Goal: Information Seeking & Learning: Learn about a topic

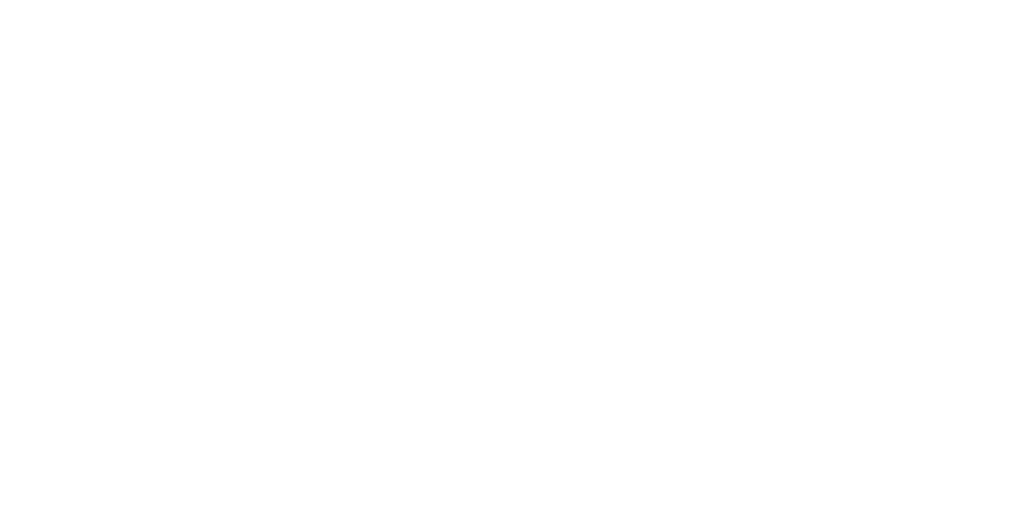
click at [475, 161] on ul "About Us Security Careers Sports Kevin The Bear GPTW Great Place To Work" at bounding box center [459, 257] width 114 height 199
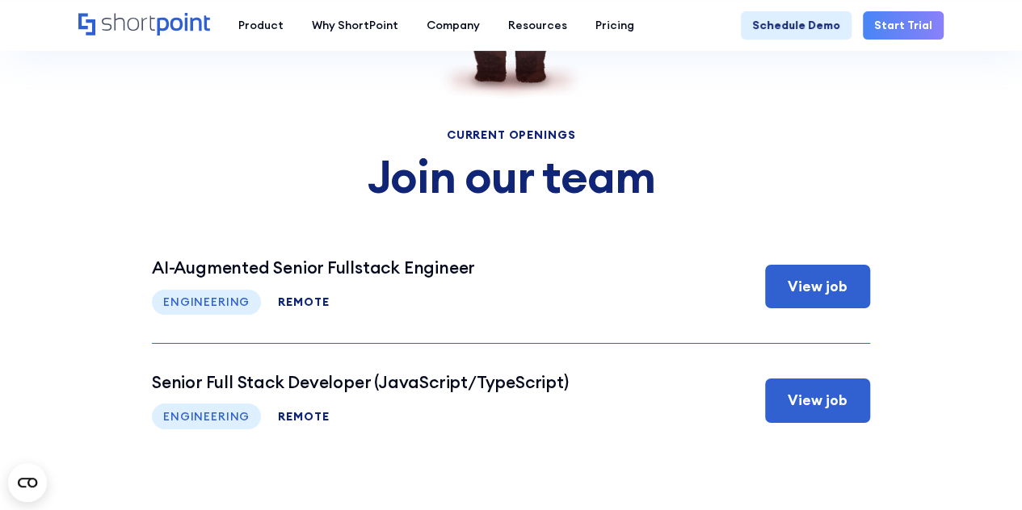
scroll to position [5706, 0]
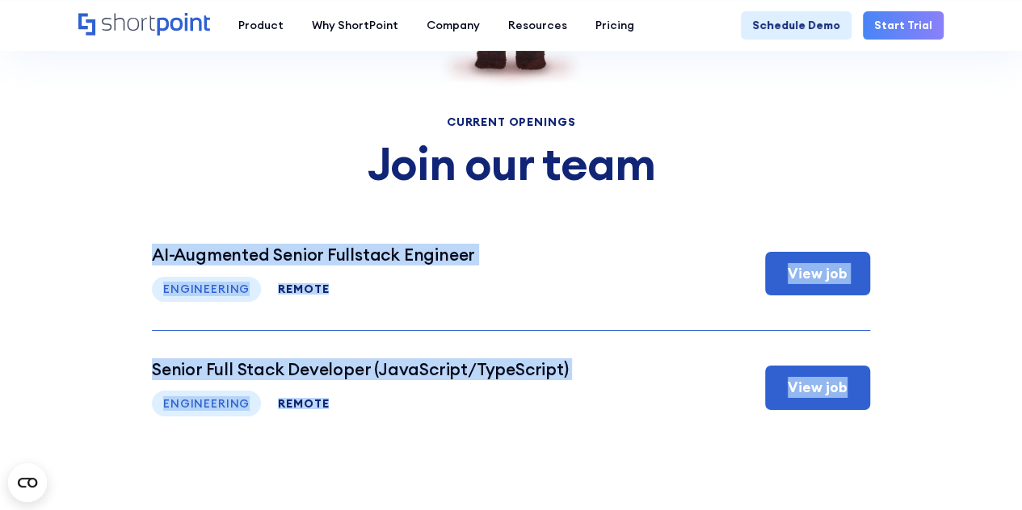
drag, startPoint x: 128, startPoint y: 243, endPoint x: 875, endPoint y: 472, distance: 781.4
click at [875, 472] on section "Current Openings Join our team Senior software developer (Part-Time) This is so…" at bounding box center [511, 142] width 1022 height 773
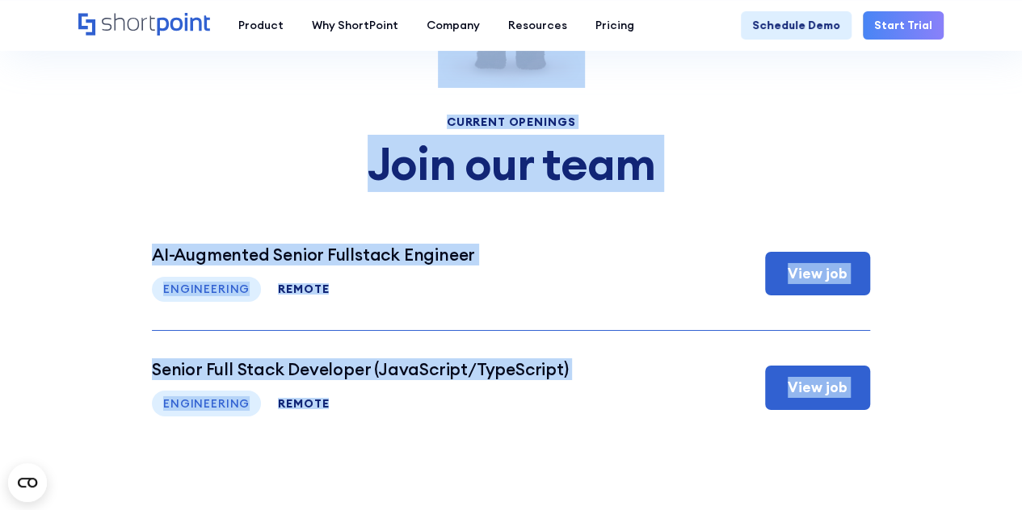
drag, startPoint x: 875, startPoint y: 472, endPoint x: 447, endPoint y: 78, distance: 582.4
click at [447, 78] on section "Current Openings Join our team Senior software developer (Part-Time) This is so…" at bounding box center [511, 142] width 1022 height 773
click at [439, 112] on div "Current Openings Join our team Senior software developer (Part-Time) This is so…" at bounding box center [511, 156] width 718 height 575
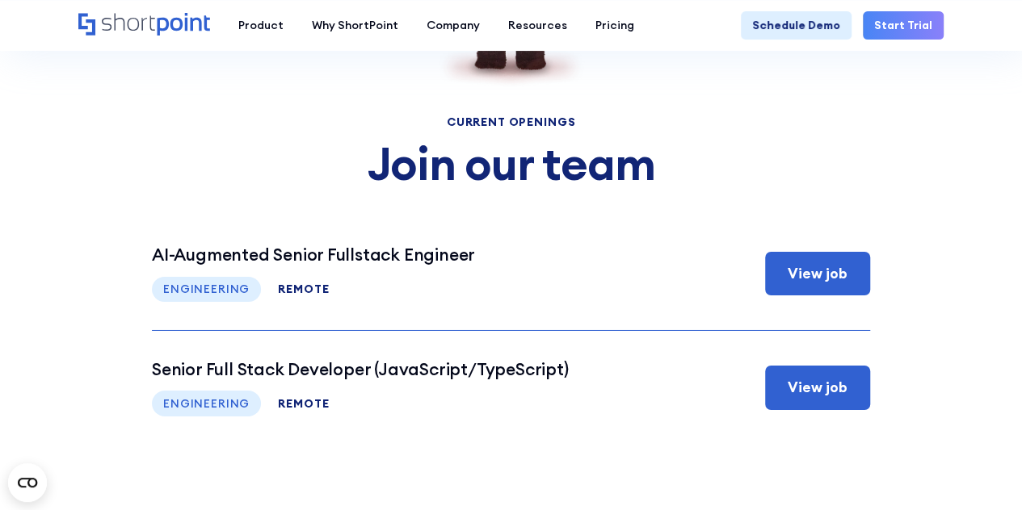
scroll to position [5696, 0]
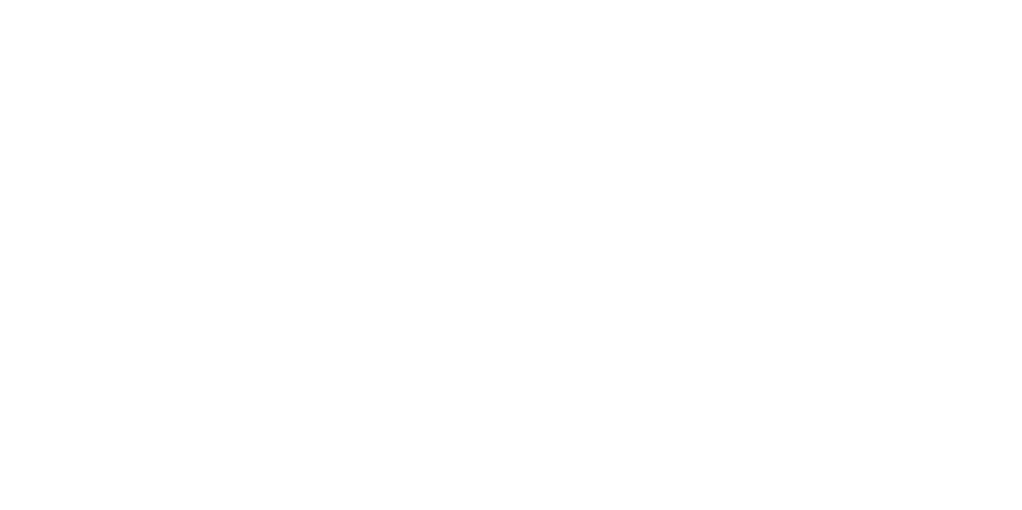
scroll to position [5700, 0]
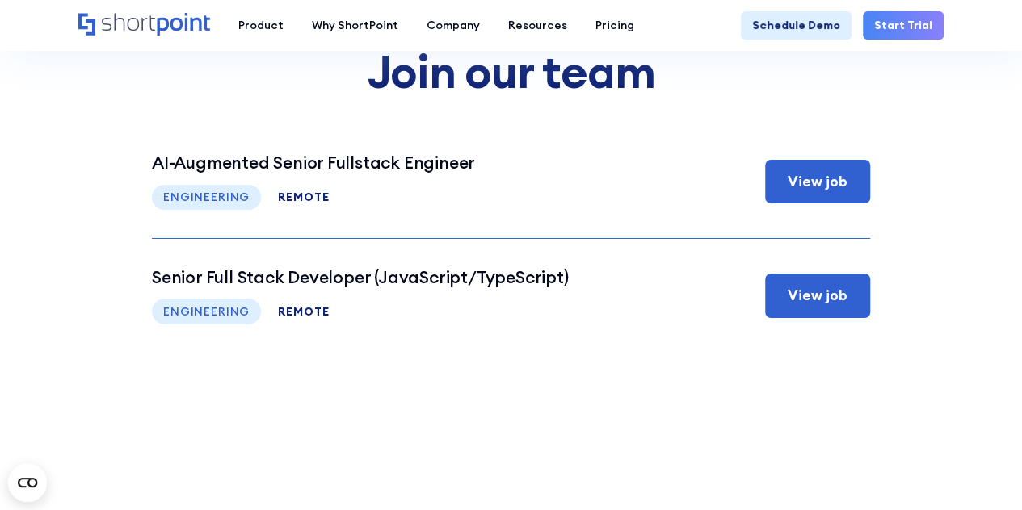
scroll to position [5798, 0]
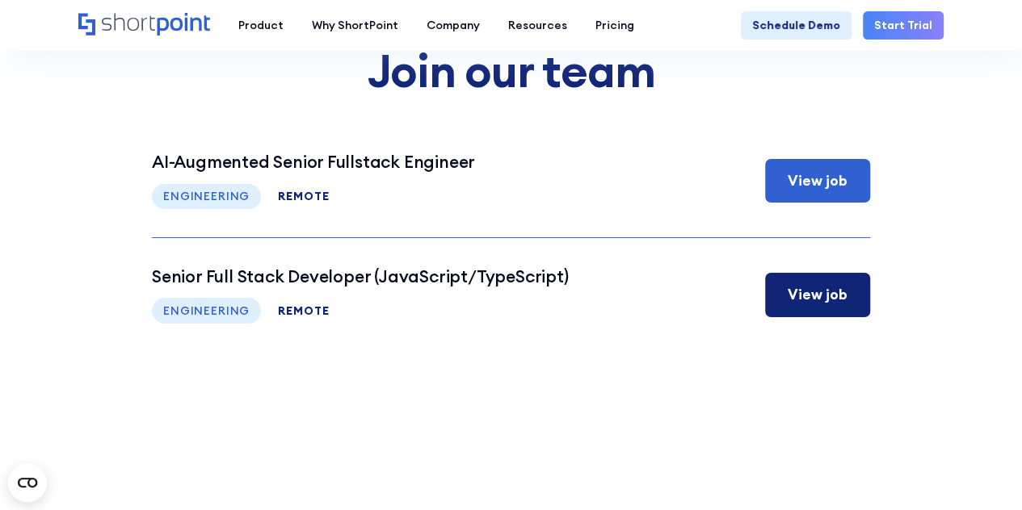
click at [805, 275] on div "View job" at bounding box center [817, 295] width 105 height 44
